Goal: Transaction & Acquisition: Download file/media

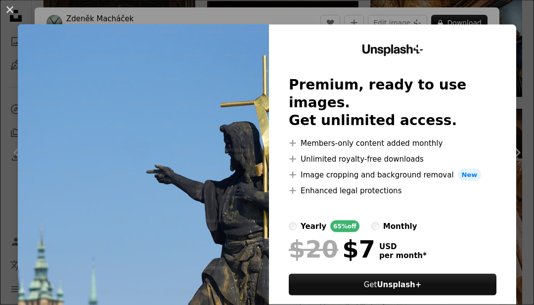
scroll to position [1204, 0]
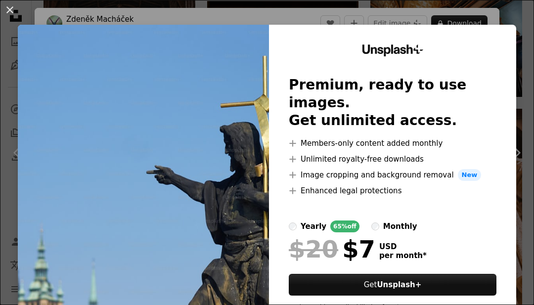
click at [248, 37] on img at bounding box center [143, 182] width 251 height 314
click at [0, 22] on div "An X shape Unsplash+ Premium, ready to use images. Get unlimited access. A plus…" at bounding box center [267, 152] width 534 height 305
click at [0, 22] on div "An X shape Chevron left Chevron right [PERSON_NAME] For Unsplash+ A heart A plu…" at bounding box center [267, 152] width 534 height 305
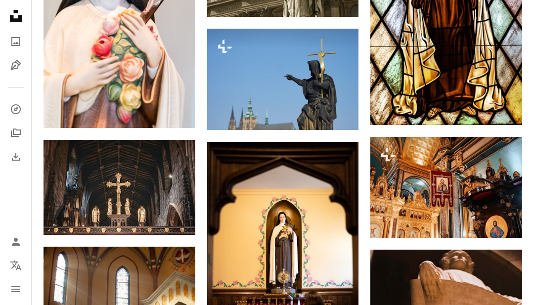
click at [22, 14] on icon "Unsplash logo Unsplash Home" at bounding box center [16, 16] width 20 height 20
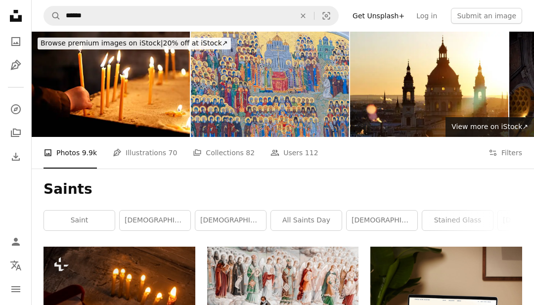
click at [221, 222] on link "[DEMOGRAPHIC_DATA]" at bounding box center [230, 221] width 71 height 20
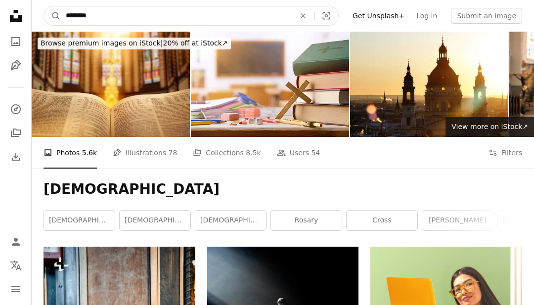
click at [106, 20] on input "********" at bounding box center [176, 15] width 231 height 19
type input "*********"
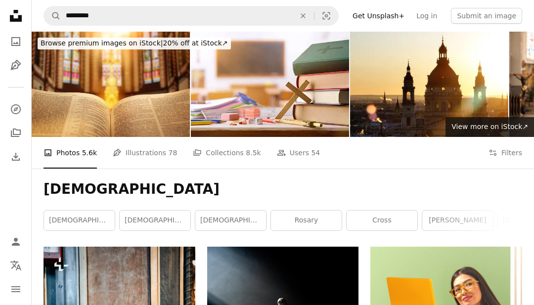
click at [312, 12] on icon "An X shape" at bounding box center [303, 16] width 22 height 8
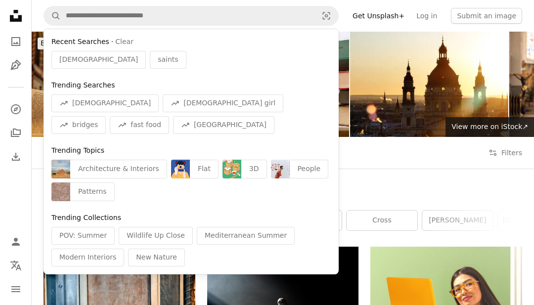
click at [356, 15] on link "Get Unsplash+" at bounding box center [378, 16] width 64 height 16
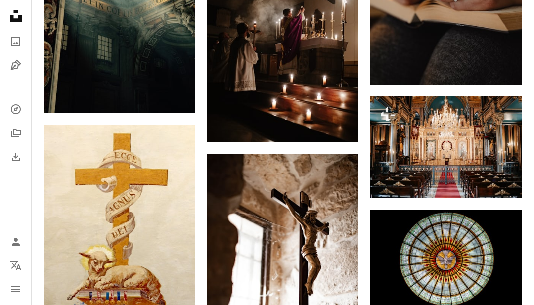
scroll to position [1095, 0]
click at [75, 217] on img at bounding box center [119, 233] width 152 height 216
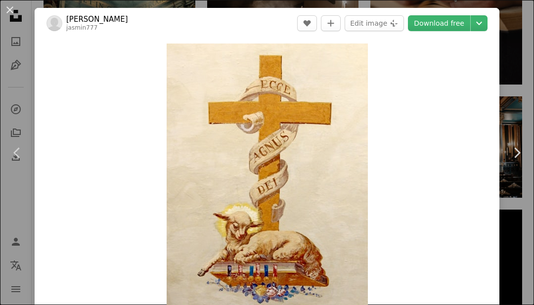
click at [438, 27] on link "Download free" at bounding box center [439, 23] width 62 height 16
click at [478, 24] on icon "Choose download size" at bounding box center [479, 23] width 6 height 3
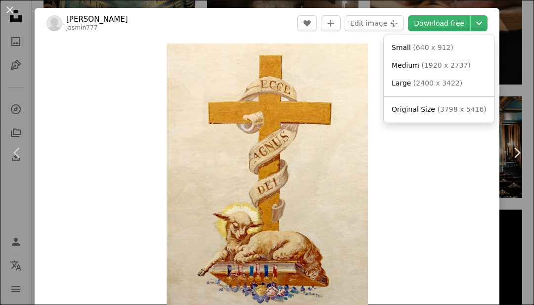
scroll to position [1127, 0]
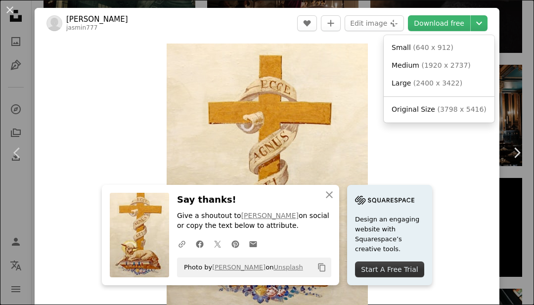
click at [481, 26] on icon "Chevron down" at bounding box center [479, 23] width 16 height 12
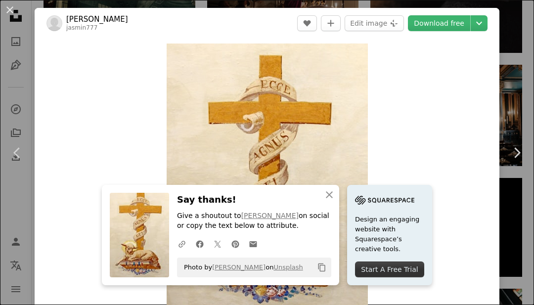
click at [478, 27] on icon "Chevron down" at bounding box center [479, 23] width 16 height 12
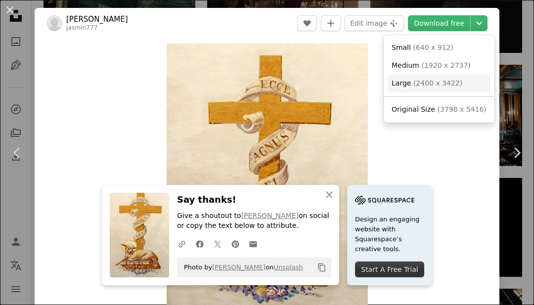
click at [399, 111] on span "Original Size" at bounding box center [412, 109] width 43 height 8
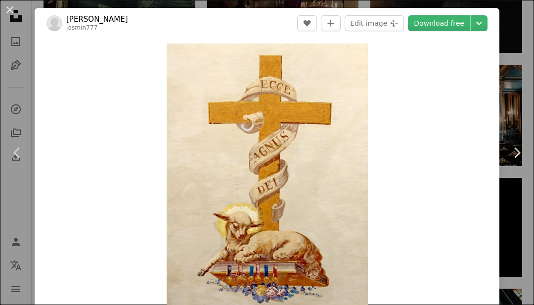
scroll to position [1915, 0]
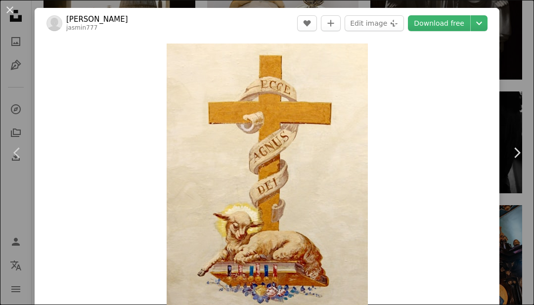
click at [515, 94] on div "An X shape Chevron left Chevron right [PERSON_NAME] jasmin777 A heart A plus si…" at bounding box center [267, 152] width 534 height 305
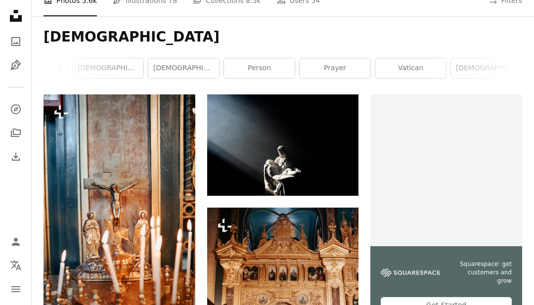
scroll to position [0, 425]
click at [262, 148] on img at bounding box center [283, 144] width 152 height 101
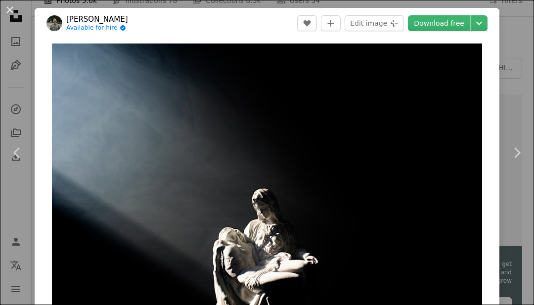
click at [509, 44] on div "An X shape Chevron left Chevron right [PERSON_NAME] Available for hire A checkm…" at bounding box center [267, 152] width 534 height 305
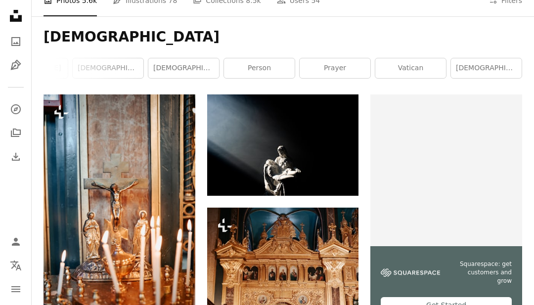
click at [342, 73] on link "prayer" at bounding box center [334, 68] width 71 height 20
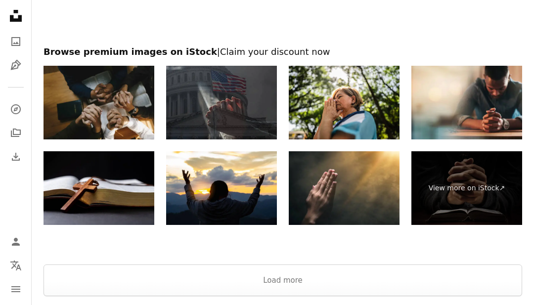
scroll to position [1544, 0]
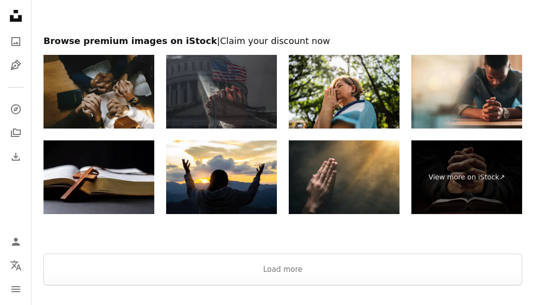
click at [144, 270] on button "Load more" at bounding box center [282, 270] width 478 height 32
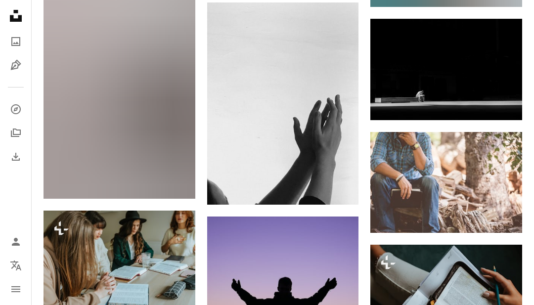
scroll to position [6569, 0]
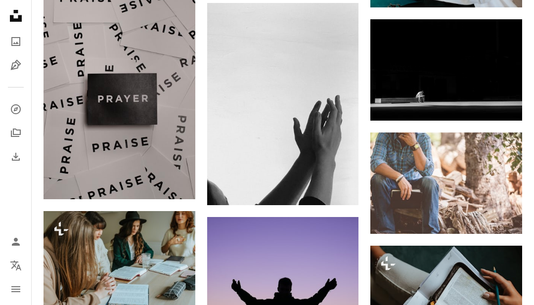
click at [333, 85] on img at bounding box center [283, 104] width 152 height 202
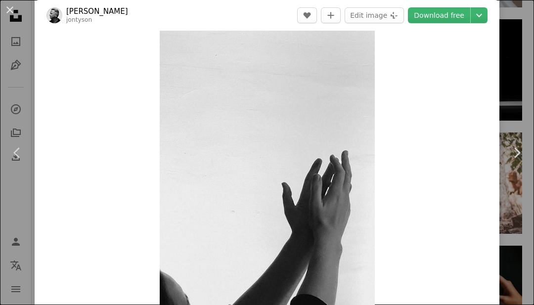
scroll to position [69, 0]
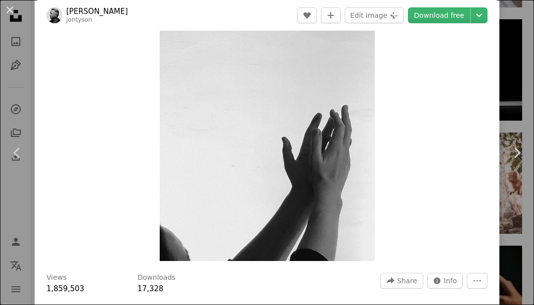
click at [478, 14] on icon "Chevron down" at bounding box center [479, 15] width 16 height 12
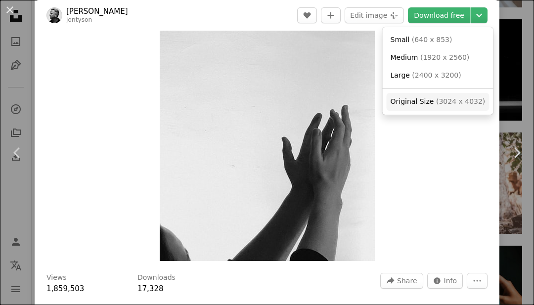
click at [452, 105] on link "Original Size ( 3024 x 4032 )" at bounding box center [437, 102] width 103 height 18
